Goal: Communication & Community: Share content

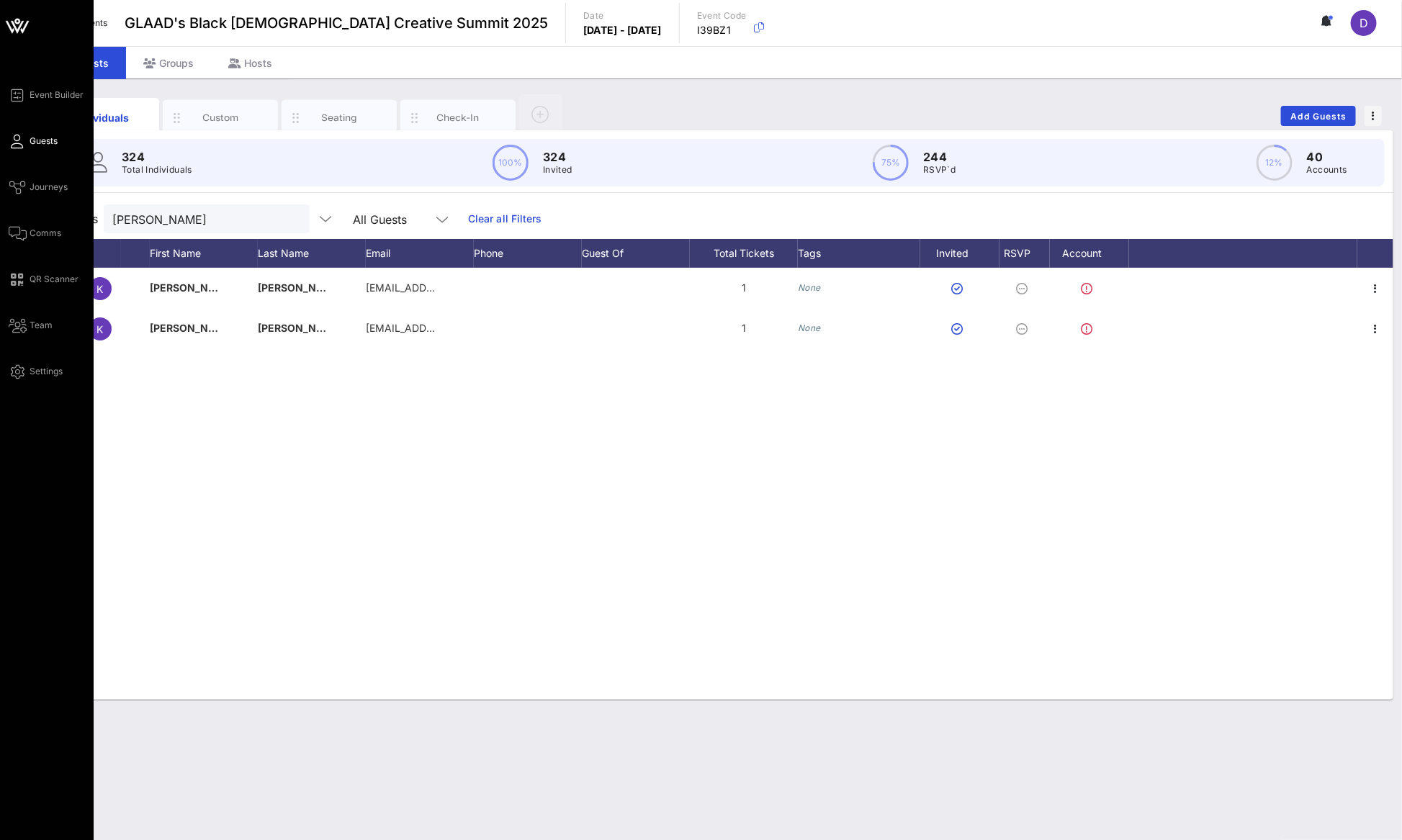
click at [38, 171] on div "Event Builder Guests Journeys Comms QR Scanner Team Settings" at bounding box center [51, 233] width 85 height 294
click at [39, 182] on span "Journeys" at bounding box center [48, 186] width 38 height 13
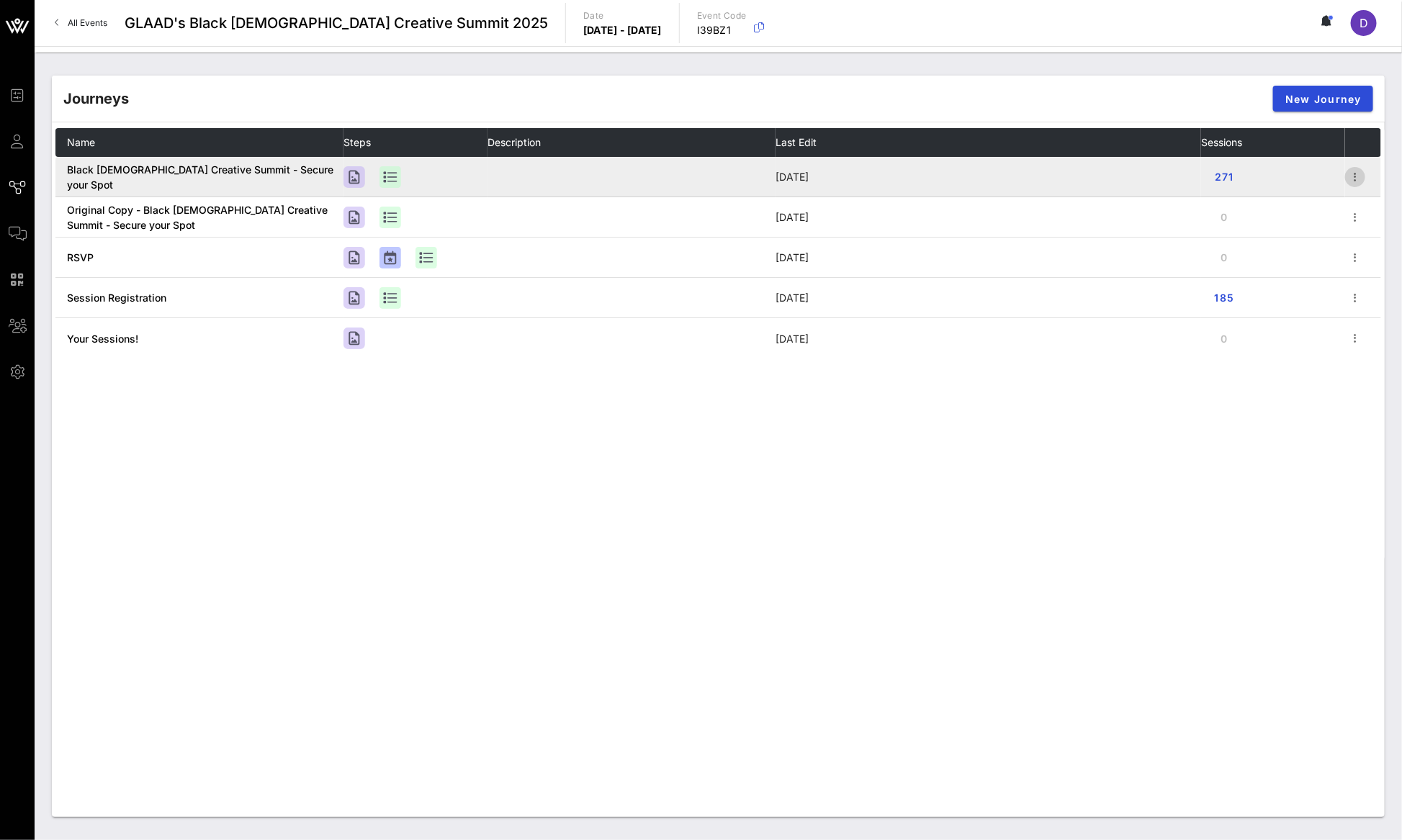
click at [1361, 183] on icon "button" at bounding box center [1355, 178] width 17 height 17
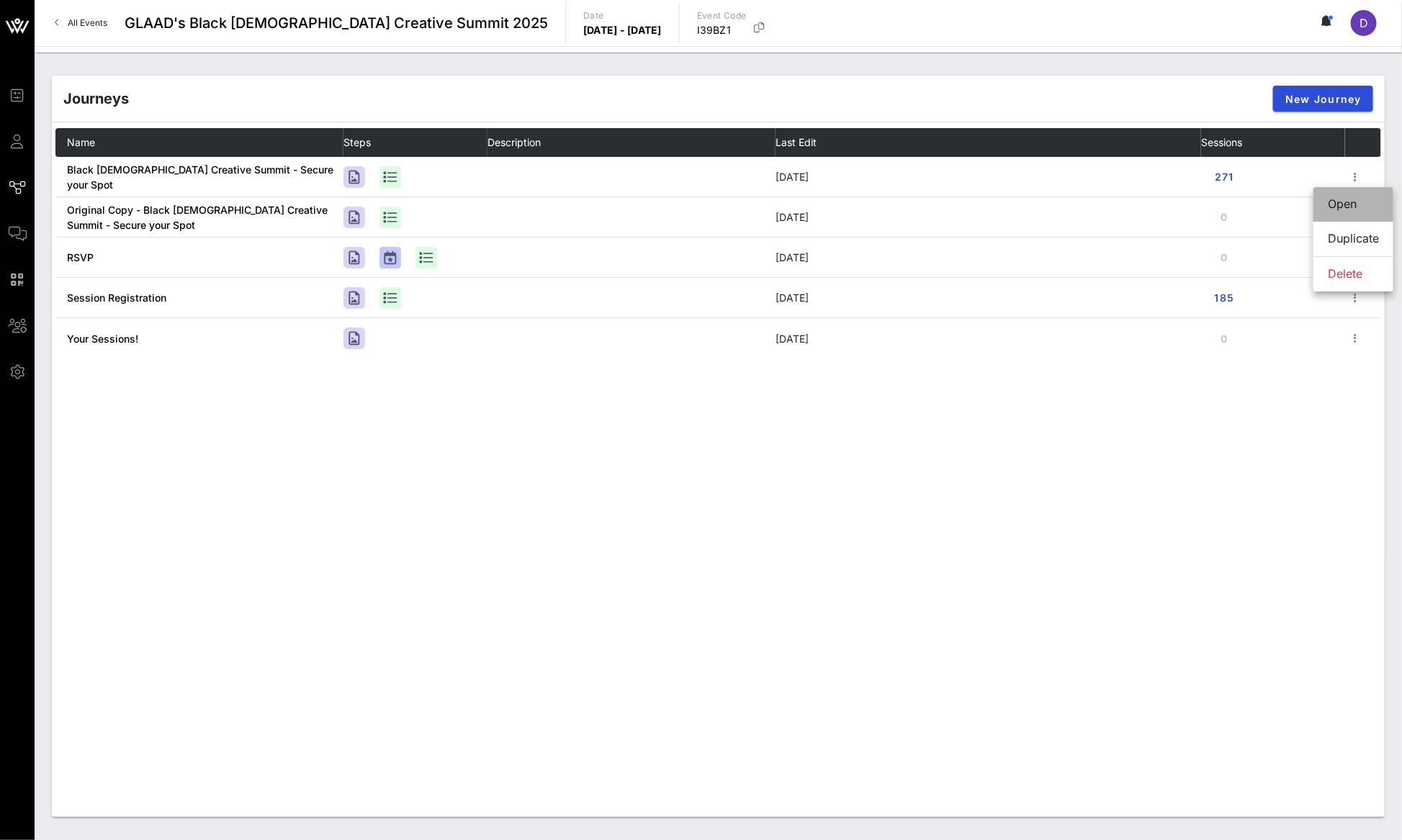
click at [1355, 208] on div "Open" at bounding box center [1353, 204] width 51 height 14
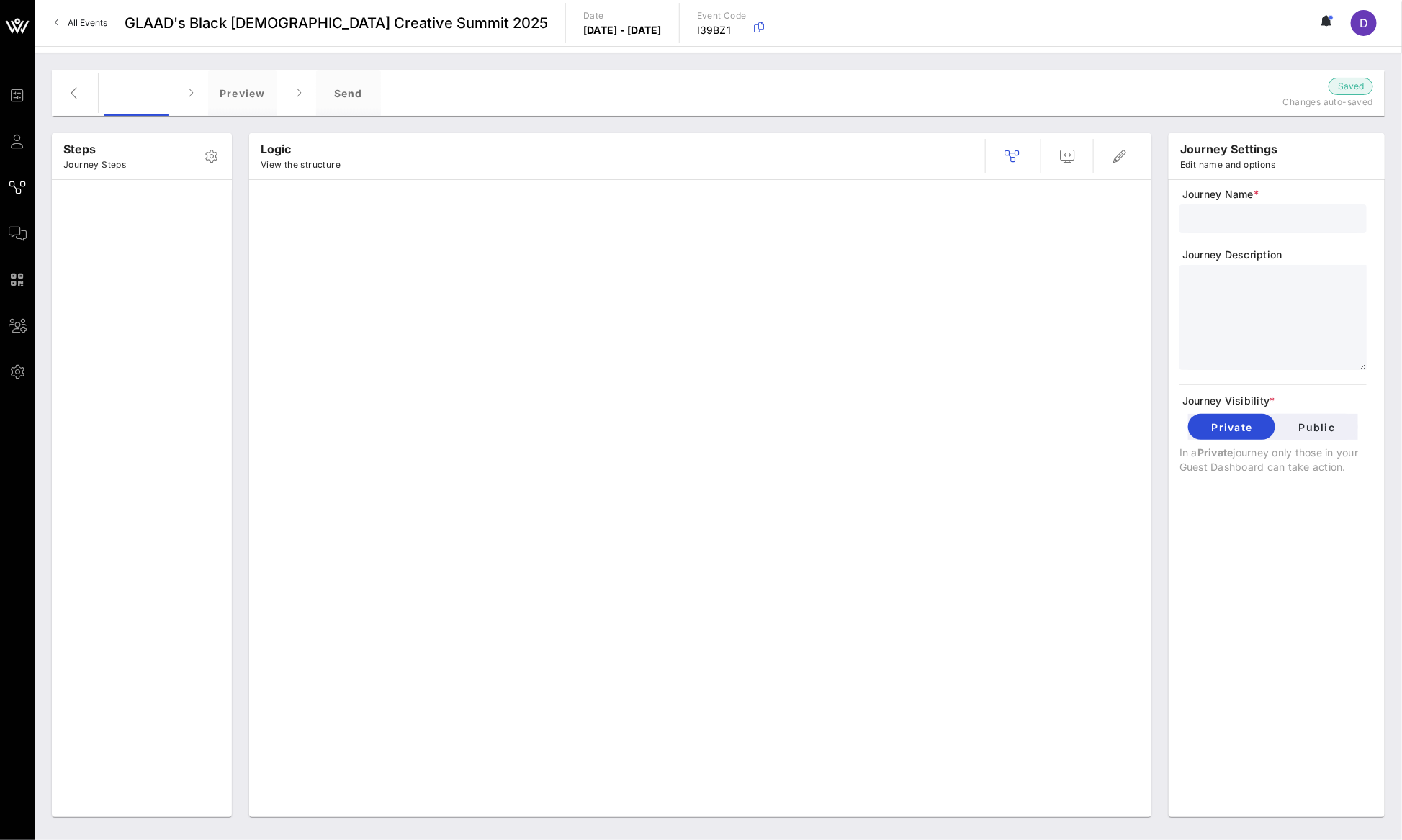
type input "Black [DEMOGRAPHIC_DATA] Creative Summit - Secure your Spot"
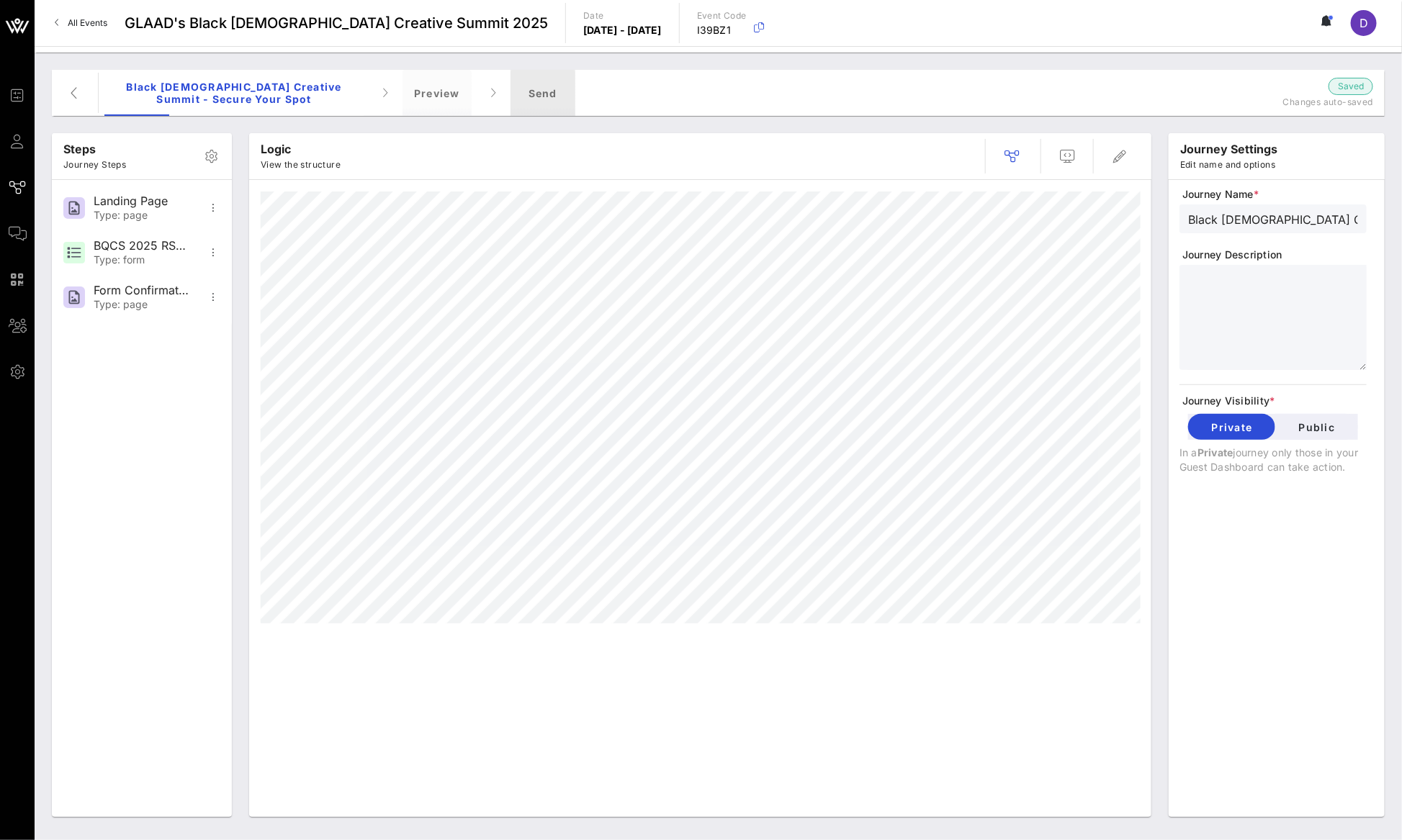
click at [533, 85] on div "Send" at bounding box center [542, 92] width 65 height 46
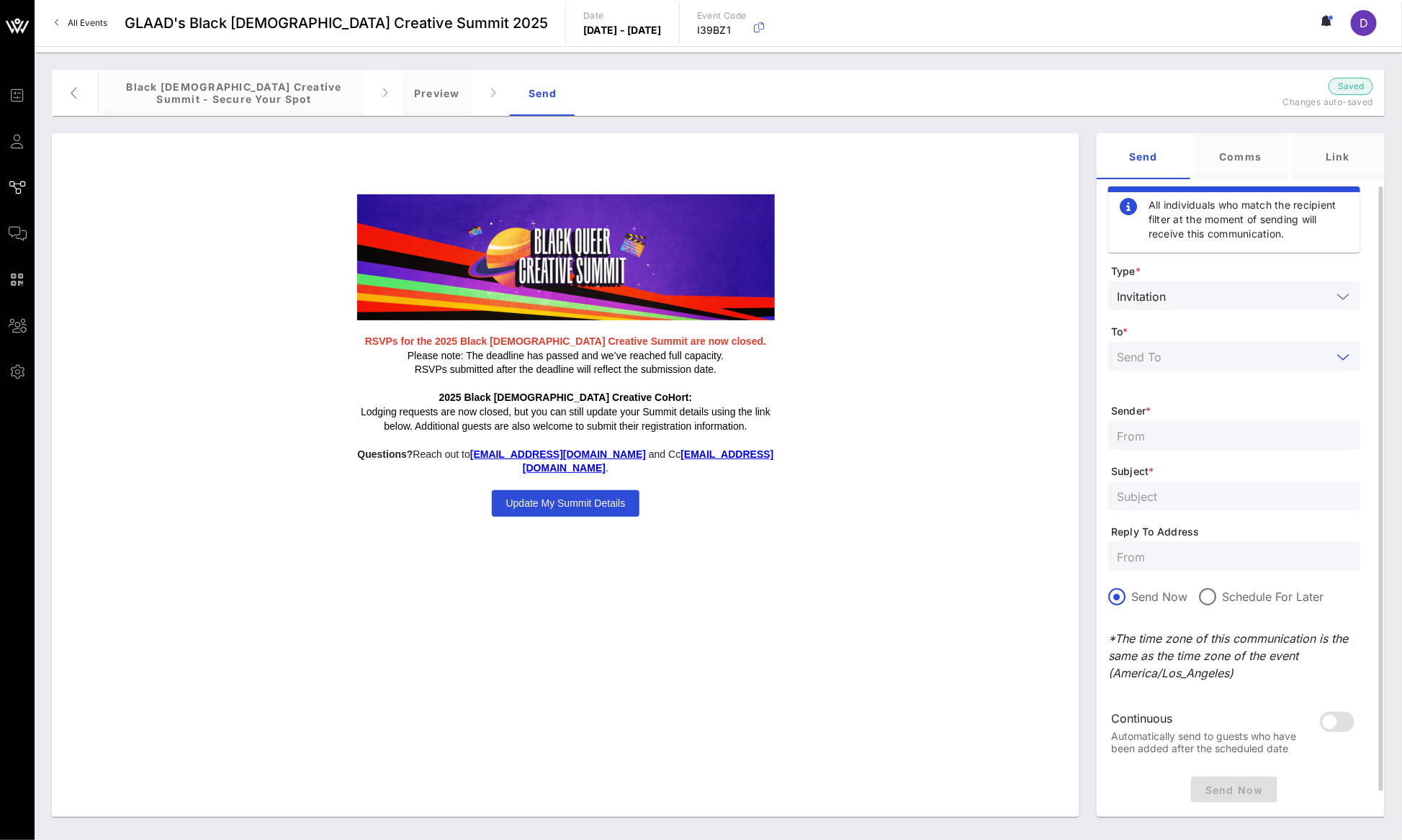
click at [1187, 353] on input "text" at bounding box center [1223, 356] width 214 height 18
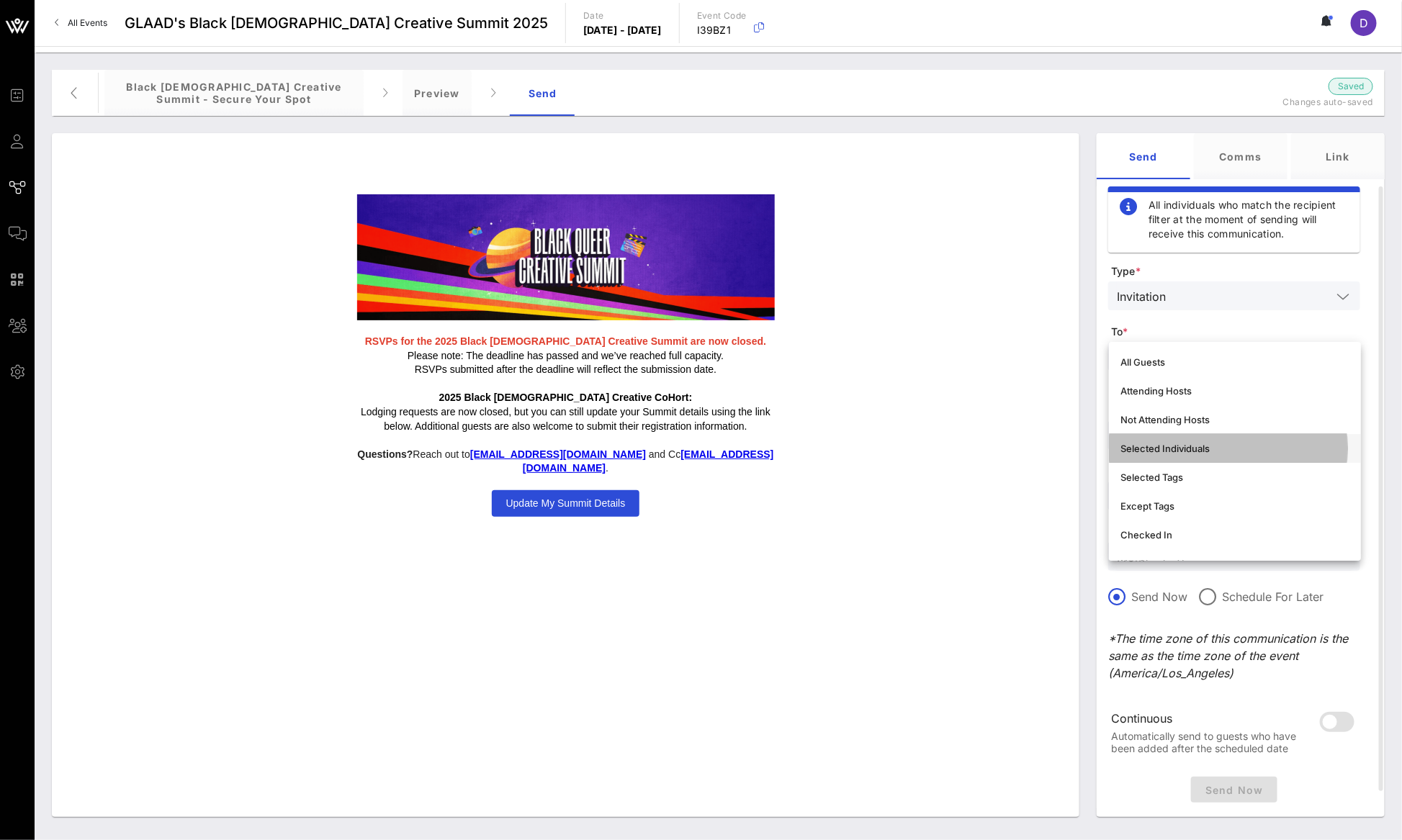
click at [1174, 441] on div "Selected Individuals" at bounding box center [1235, 448] width 229 height 23
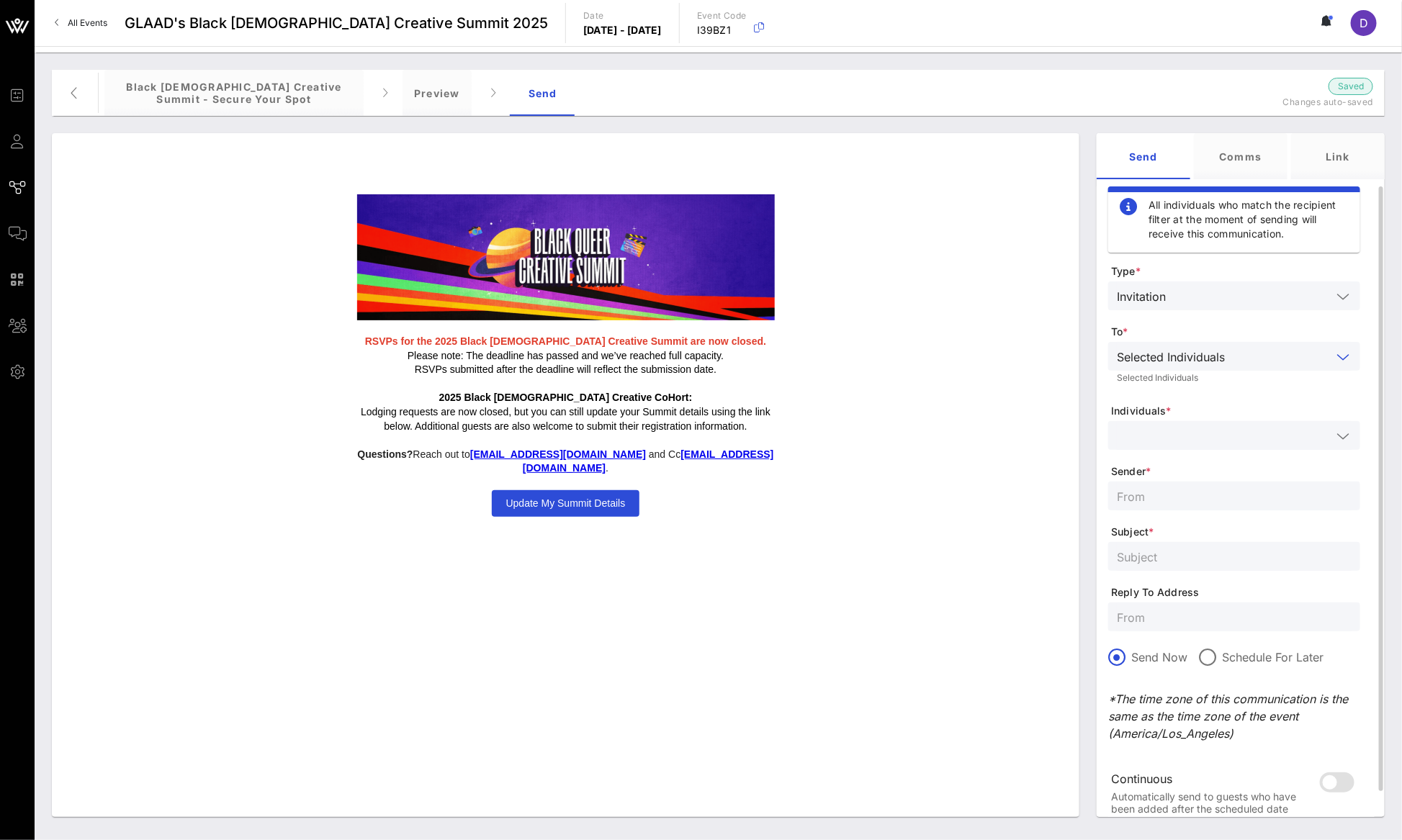
click at [1174, 429] on input "text" at bounding box center [1223, 435] width 214 height 18
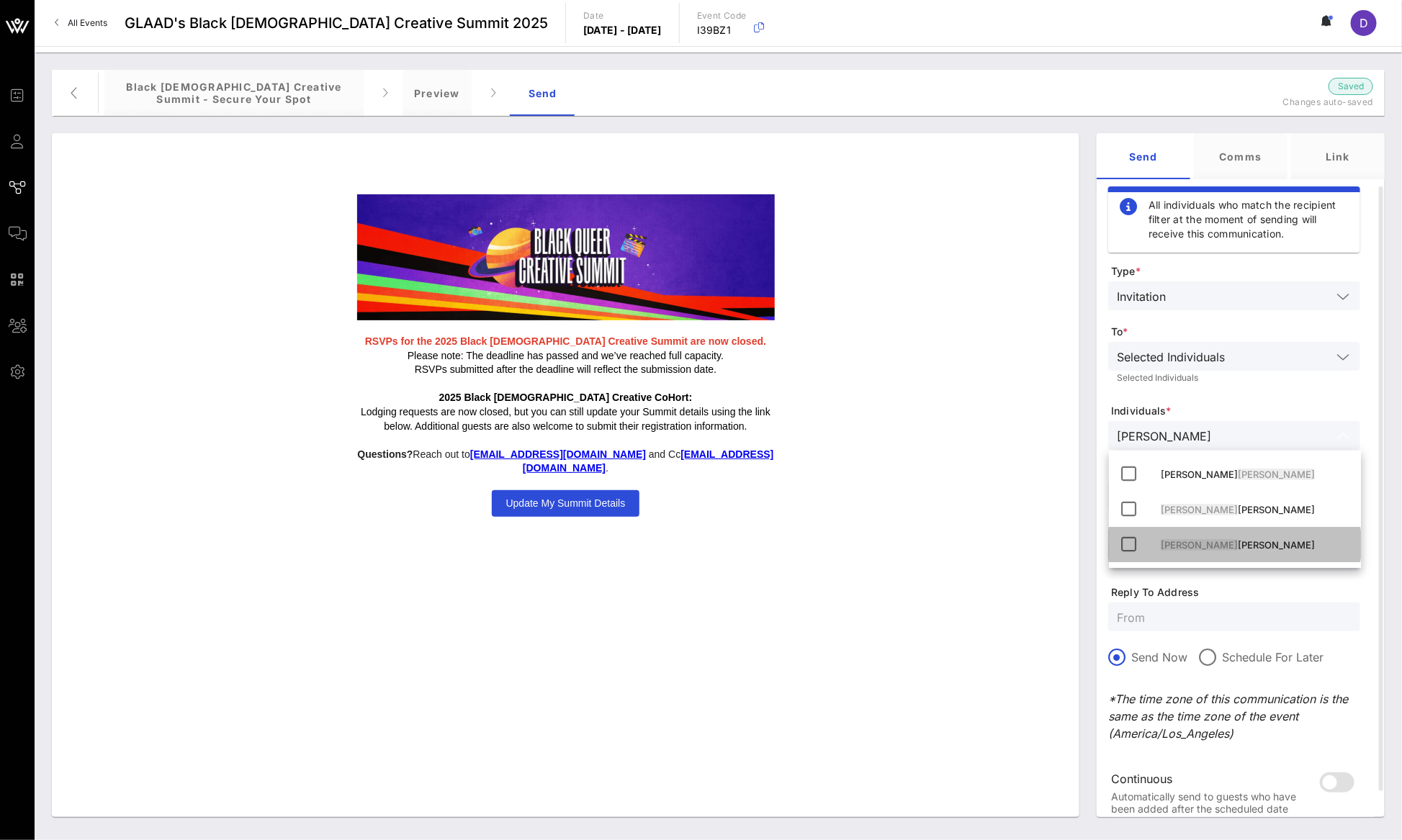
click at [1189, 544] on div "[PERSON_NAME]" at bounding box center [1255, 545] width 188 height 12
type input "[PERSON_NAME]"
click at [1212, 605] on div at bounding box center [1234, 617] width 235 height 29
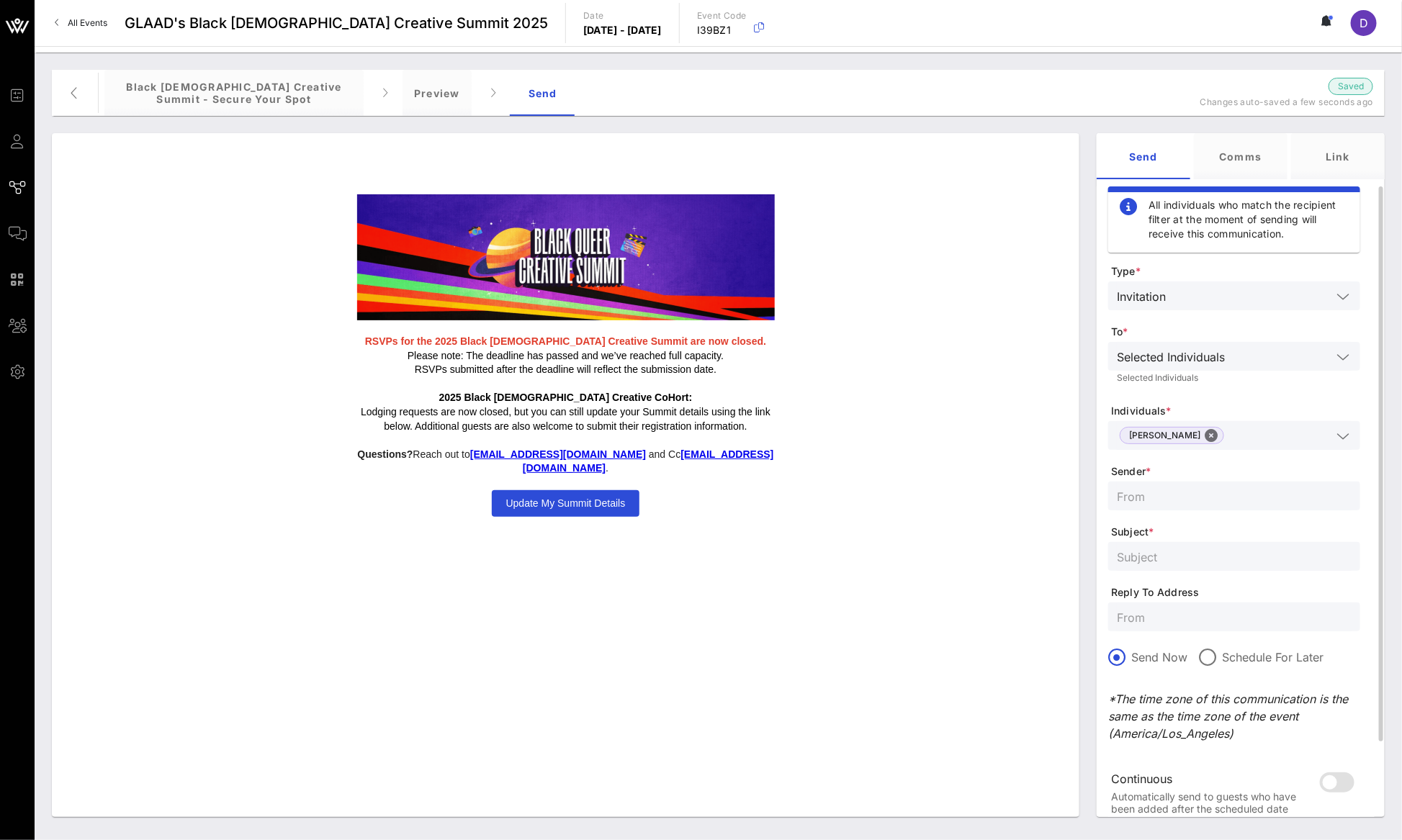
click at [1173, 545] on div at bounding box center [1234, 557] width 235 height 29
click at [1187, 493] on input "text" at bounding box center [1234, 496] width 235 height 18
click at [1180, 550] on input "text" at bounding box center [1234, 556] width 235 height 18
paste input "Submit BQCS 2025 Attendee Details"
type input "Submit BQCS 2025 Attendee Details"
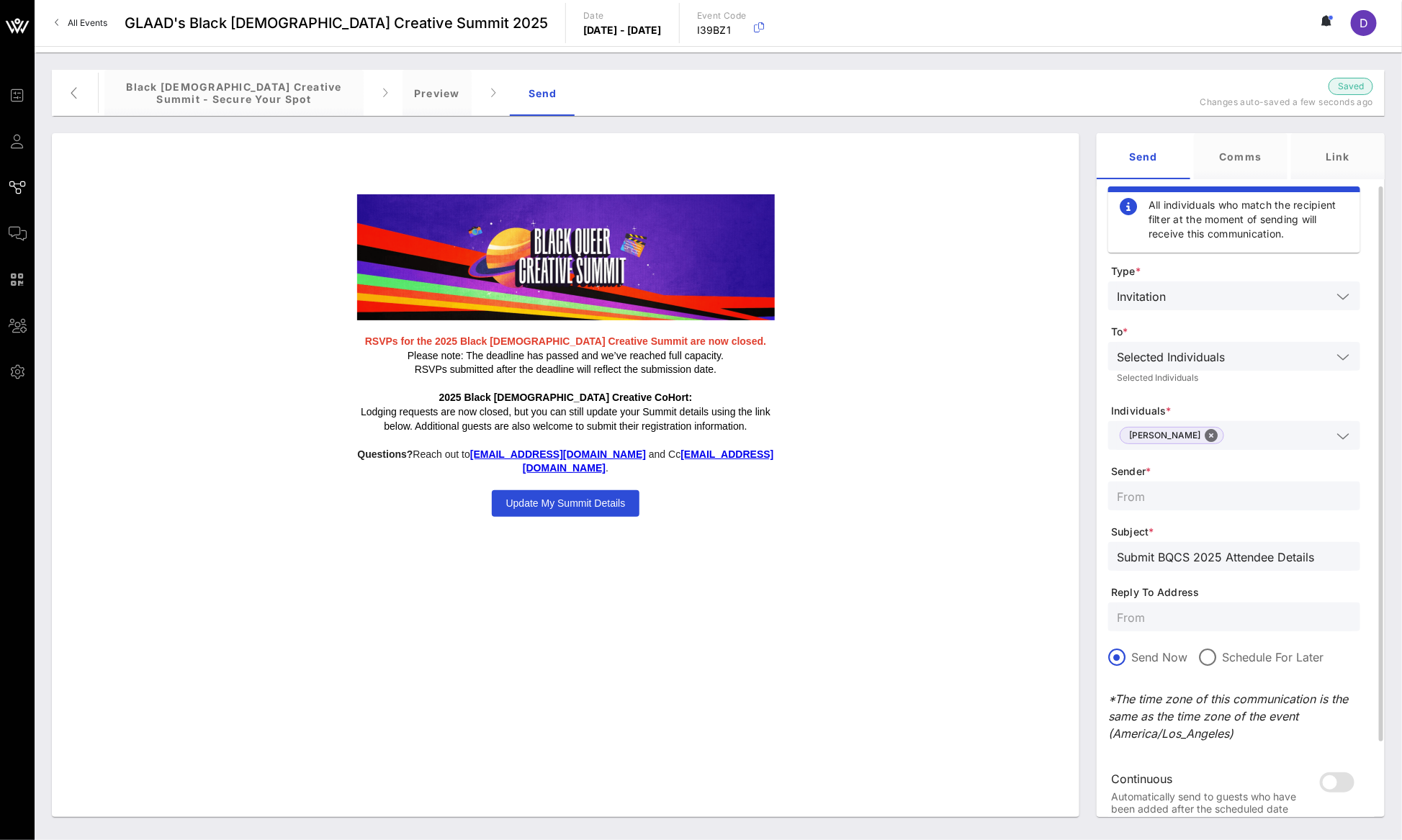
click at [1157, 496] on input "text" at bounding box center [1234, 496] width 235 height 18
type input "w"
click at [1177, 481] on div "[EMAIL_ADDRESS][DOMAIN_NAME]" at bounding box center [1234, 496] width 235 height 29
click at [1177, 484] on div "[EMAIL_ADDRESS][DOMAIN_NAME]" at bounding box center [1234, 496] width 235 height 29
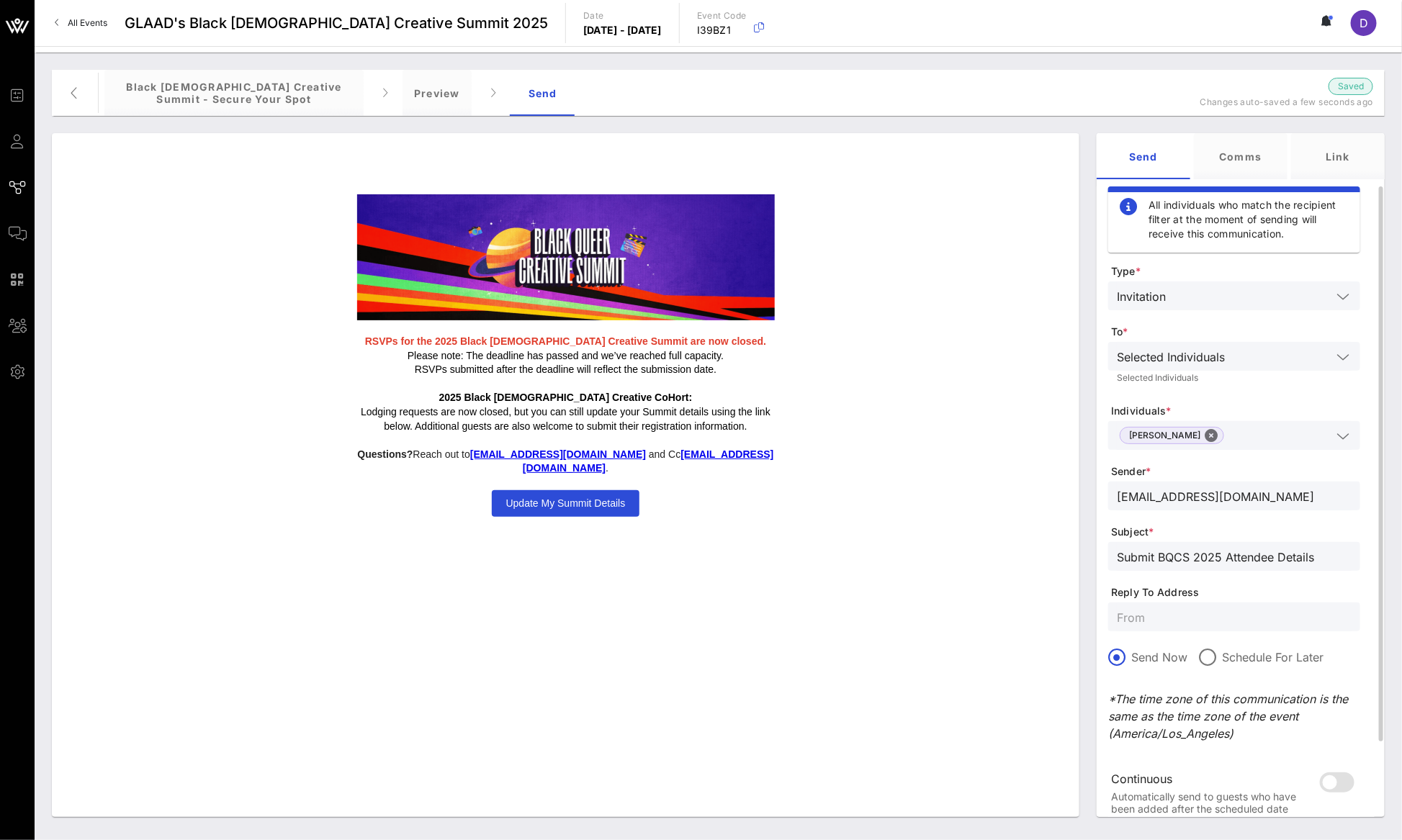
click at [1177, 484] on div "[EMAIL_ADDRESS][DOMAIN_NAME]" at bounding box center [1234, 496] width 235 height 29
click at [1177, 499] on input "[EMAIL_ADDRESS][DOMAIN_NAME]" at bounding box center [1234, 496] width 235 height 18
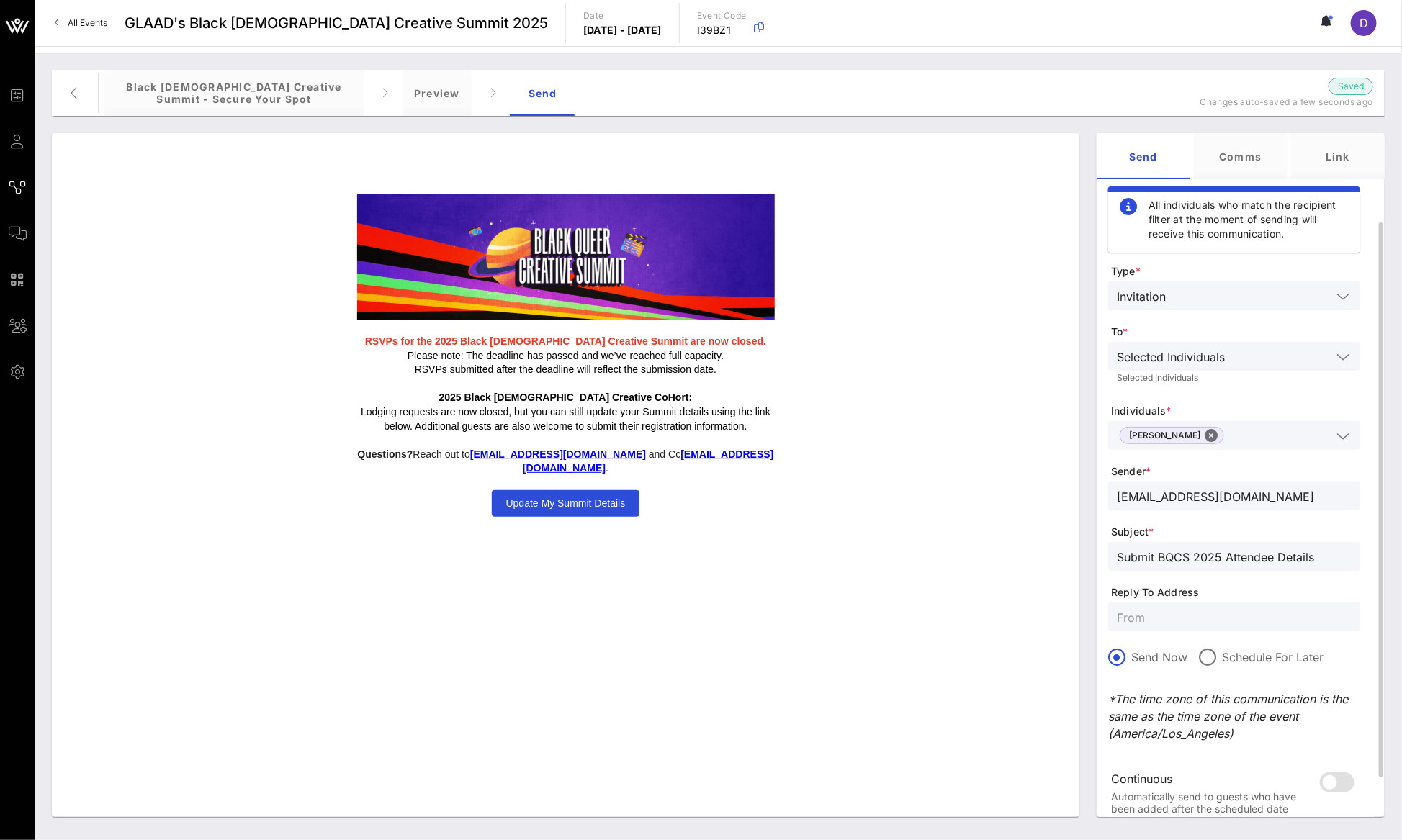
scroll to position [94, 0]
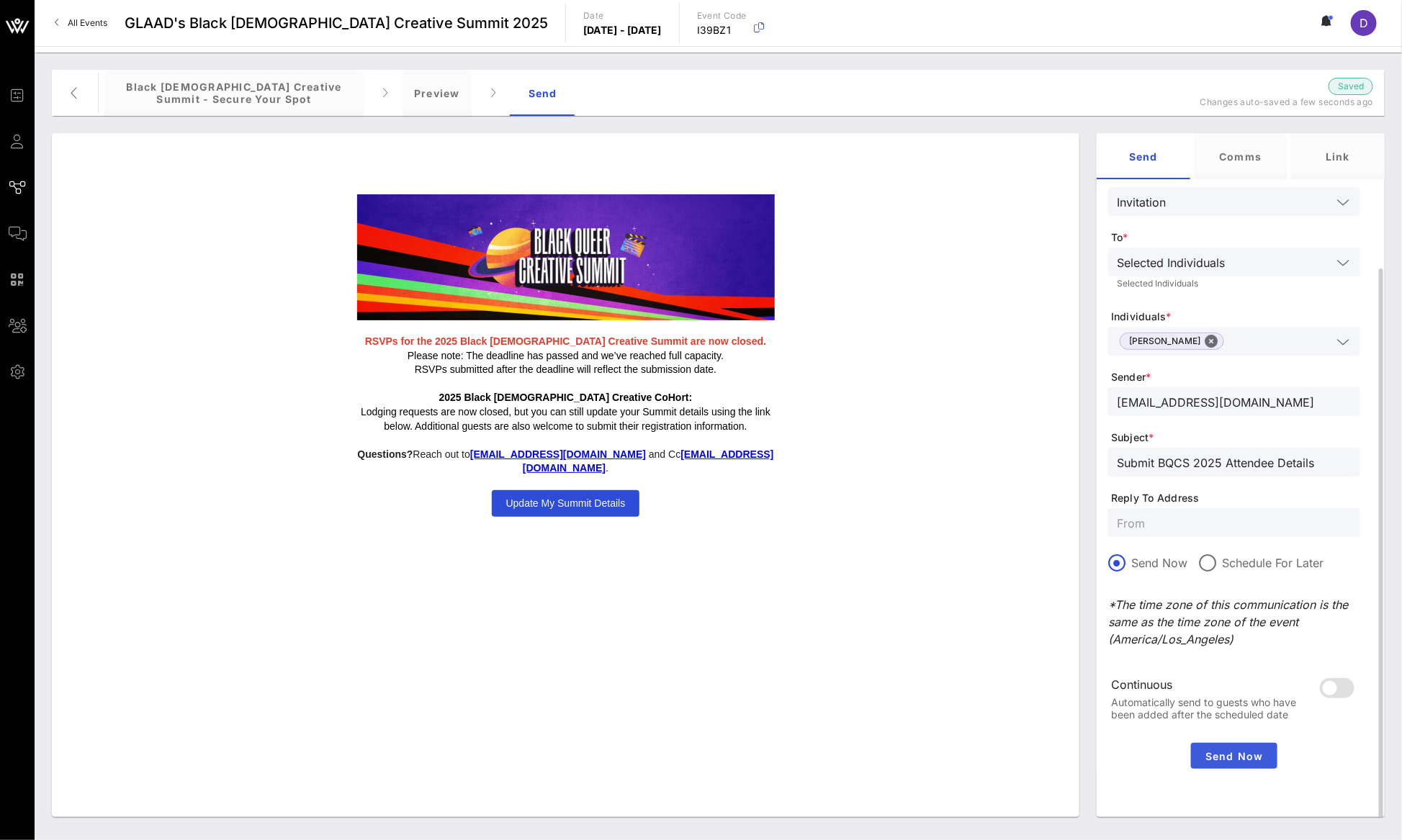
type input "[EMAIL_ADDRESS][DOMAIN_NAME]"
click at [1223, 755] on span "Send Now" at bounding box center [1233, 756] width 75 height 13
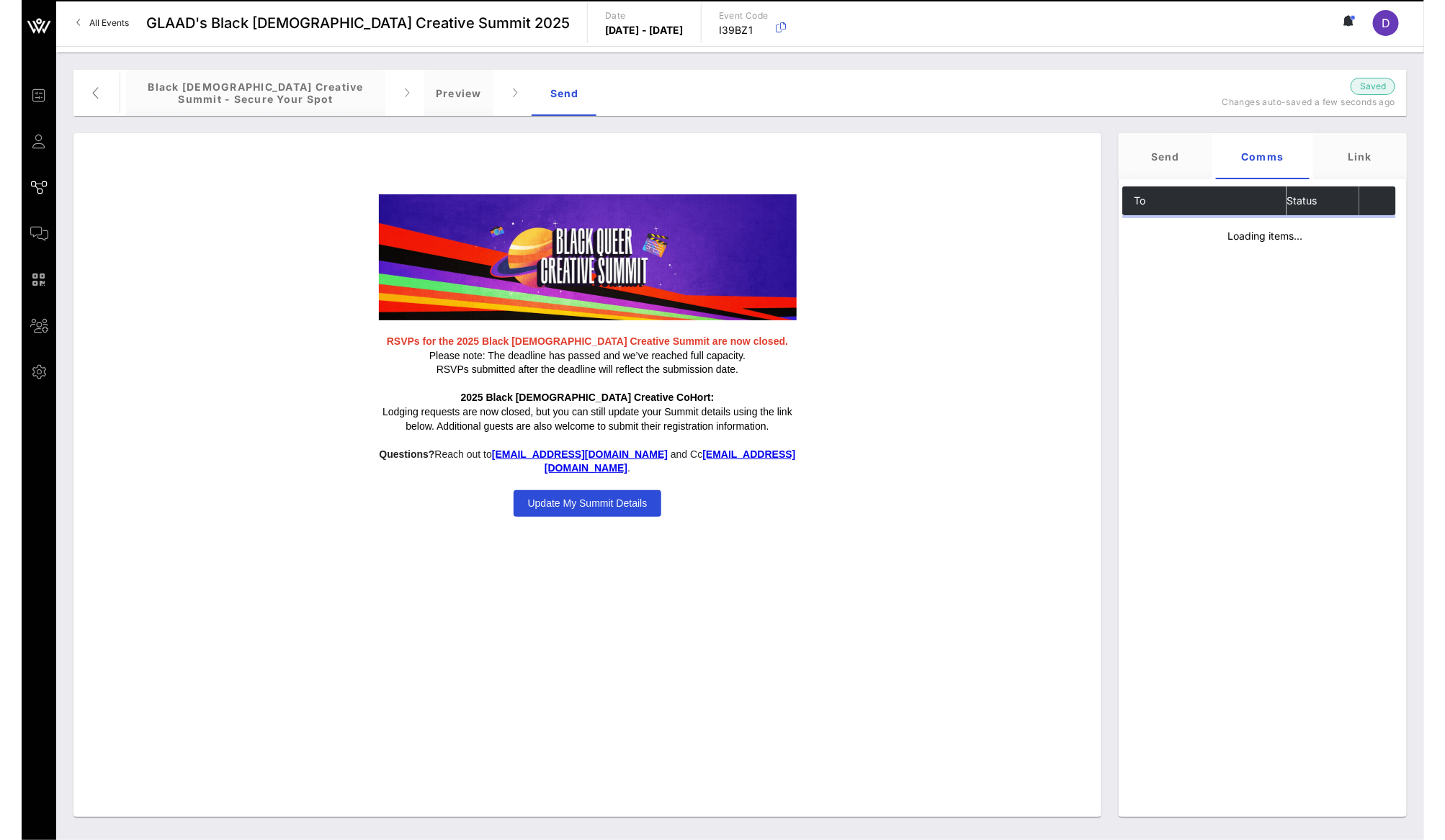
scroll to position [0, 0]
